Goal: Transaction & Acquisition: Purchase product/service

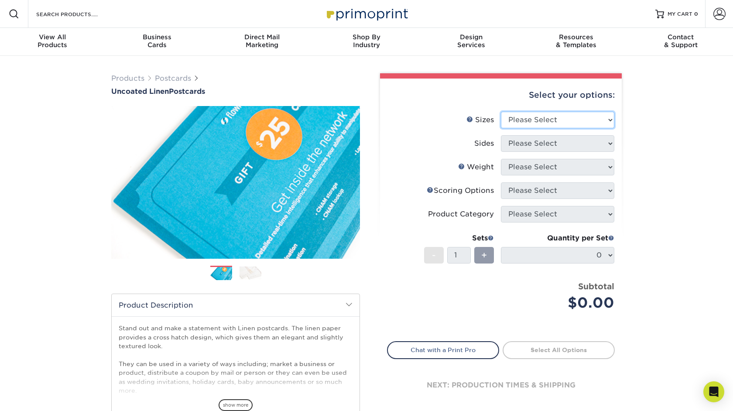
click at [540, 124] on select "Please Select 1.5" x 7" 2" x 6" 2" x 8" 2.12" x 5.5" 2.75" x 4.25" 2.75" x 8.5"…" at bounding box center [558, 120] width 114 height 17
click at [533, 117] on select "Please Select 1.5" x 7" 2" x 6" 2" x 8" 2.12" x 5.5" 2.75" x 4.25" 2.75" x 8.5"…" at bounding box center [558, 120] width 114 height 17
select select "3.50x5.50"
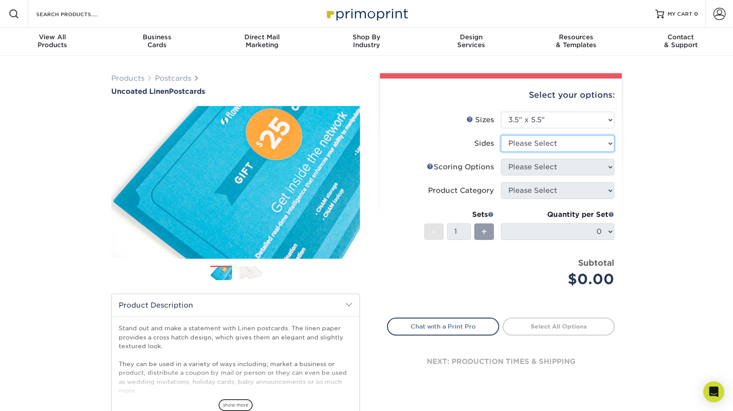
click at [534, 141] on select "Please Select Print Both Sides Print Front Only" at bounding box center [558, 143] width 114 height 17
select select "13abbda7-1d64-4f25-8bb2-c179b224825d"
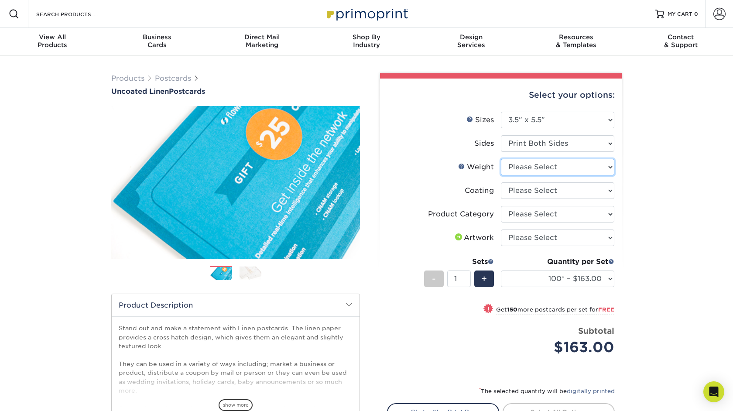
click at [536, 168] on select "Please Select 100LB" at bounding box center [558, 167] width 114 height 17
select select "100LB"
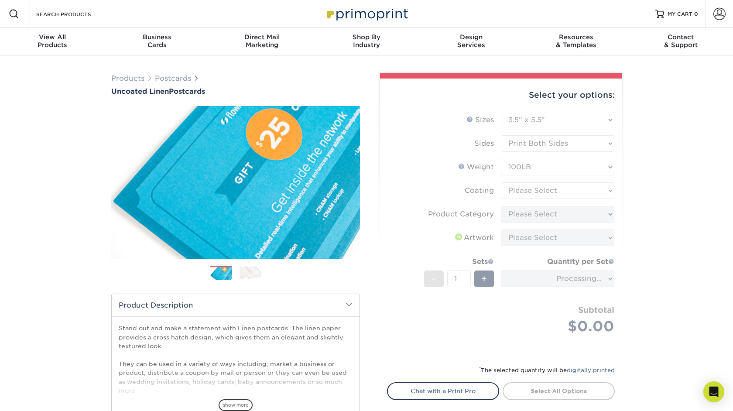
click at [532, 191] on form "Sizes Help Sizes Please Select 1.5" x 7" 2" x 6" 2" x 8" 2.12" x 5.5" 2.75" x 4…" at bounding box center [501, 233] width 228 height 243
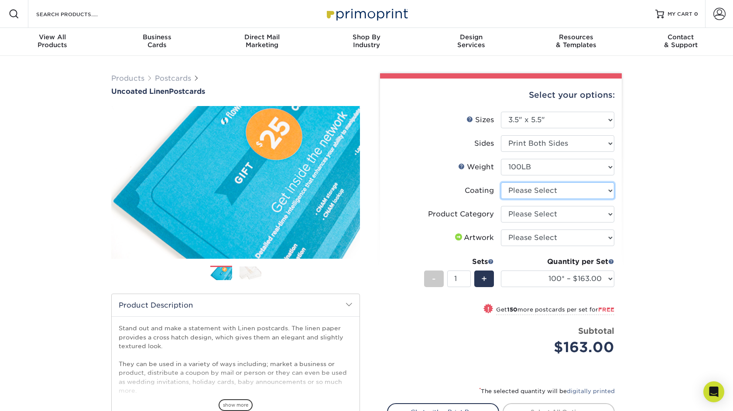
click at [532, 191] on select at bounding box center [558, 190] width 114 height 17
select select "3e7618de-abca-4bda-9f97-8b9129e913d8"
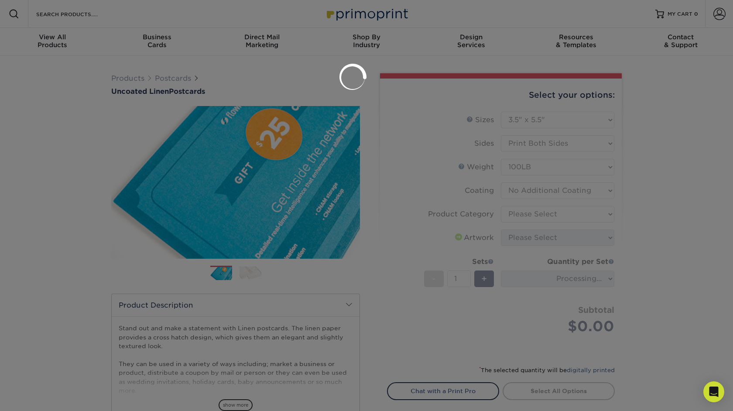
click at [526, 216] on div at bounding box center [366, 205] width 733 height 411
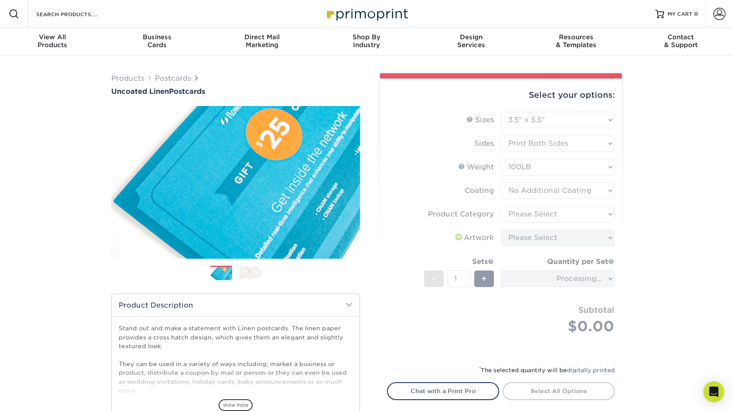
click at [526, 216] on form "Sizes Help Sizes Please Select 1.5" x 7" 2" x 6" 2" x 8" 2.12" x 5.5" 2.75" x 4…" at bounding box center [501, 233] width 228 height 243
